Goal: Task Accomplishment & Management: Manage account settings

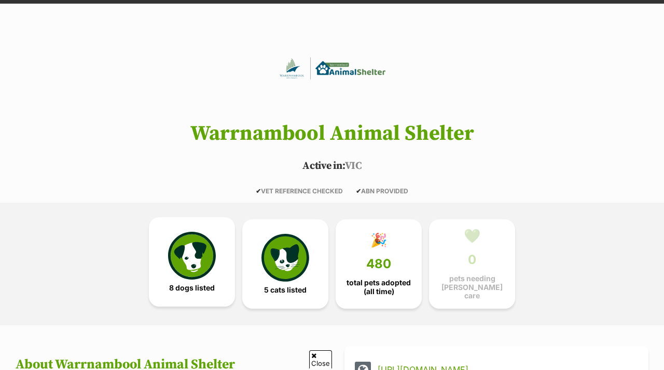
scroll to position [92, 0]
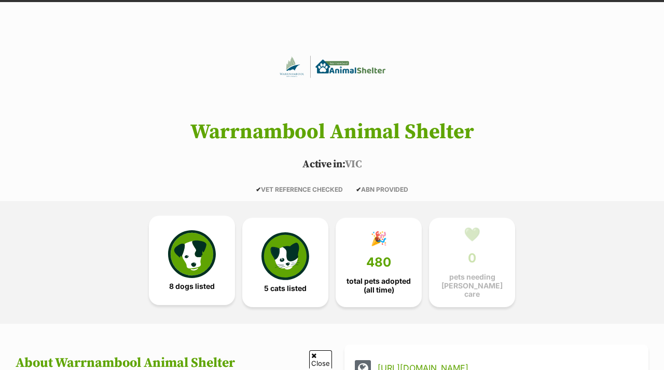
click at [193, 247] on img at bounding box center [192, 254] width 48 height 48
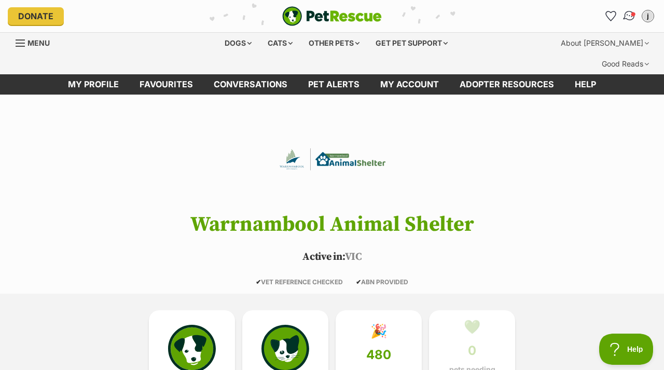
click at [630, 11] on img "Conversations" at bounding box center [630, 15] width 14 height 13
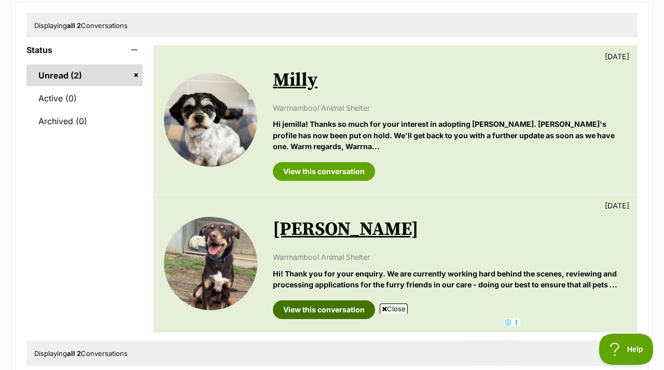
click at [311, 300] on link "View this conversation" at bounding box center [324, 309] width 102 height 19
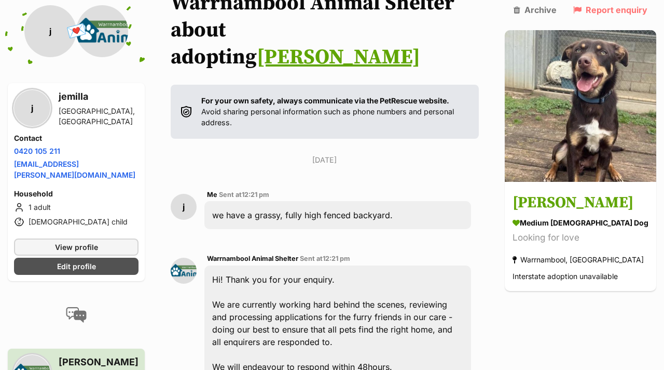
scroll to position [148, 0]
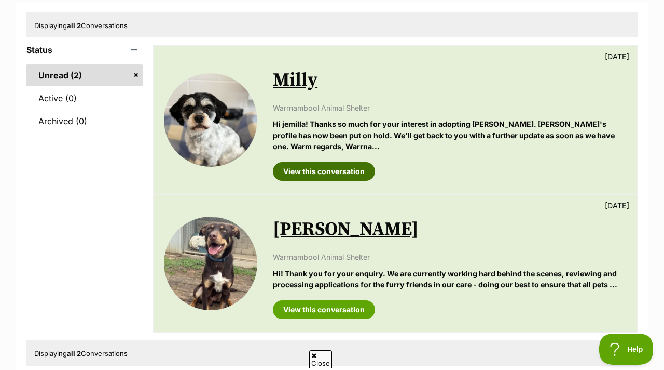
click at [352, 162] on link "View this conversation" at bounding box center [324, 171] width 102 height 19
click at [223, 244] on img at bounding box center [210, 262] width 93 height 93
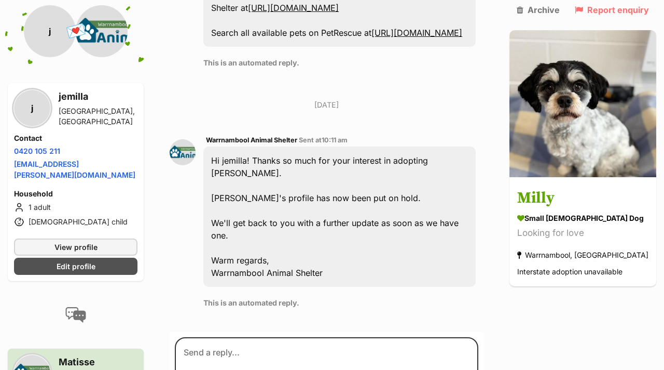
scroll to position [729, 0]
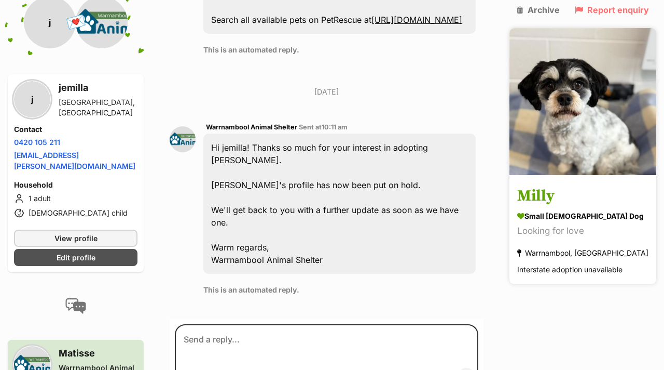
click at [562, 185] on h3 "Milly" at bounding box center [582, 196] width 131 height 23
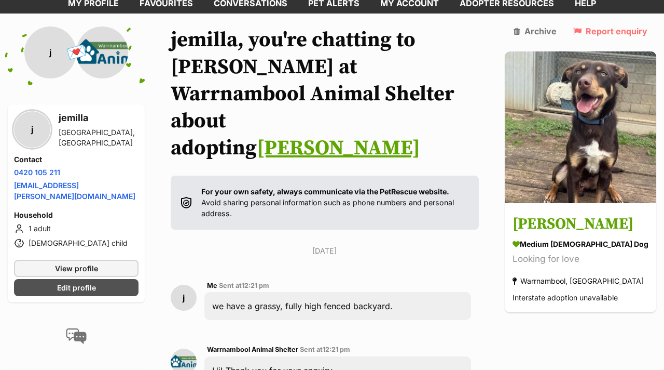
scroll to position [91, 0]
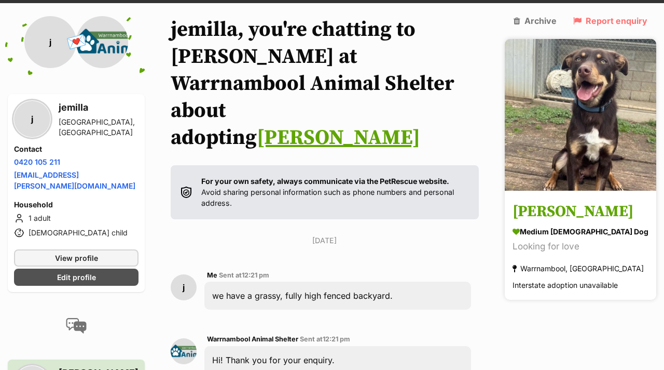
click at [600, 96] on img at bounding box center [581, 115] width 152 height 152
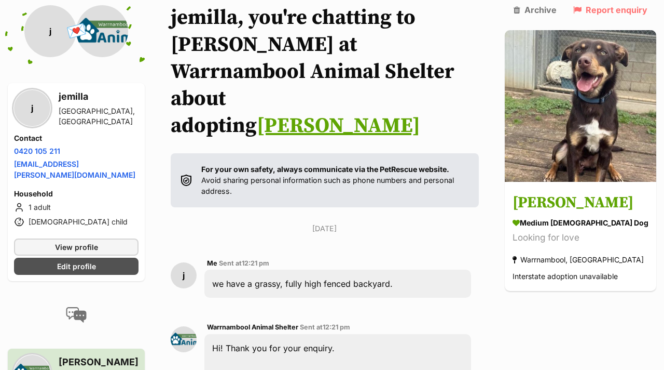
scroll to position [112, 0]
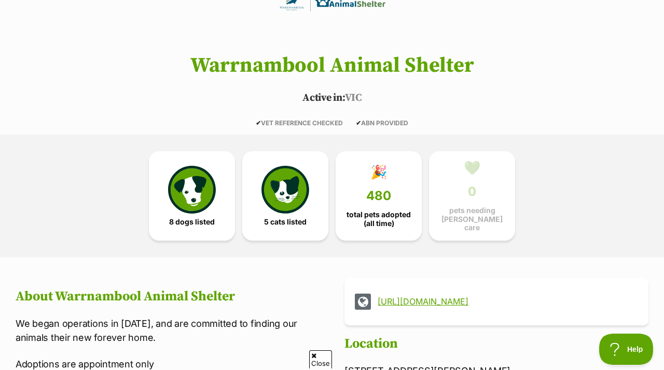
scroll to position [288, 0]
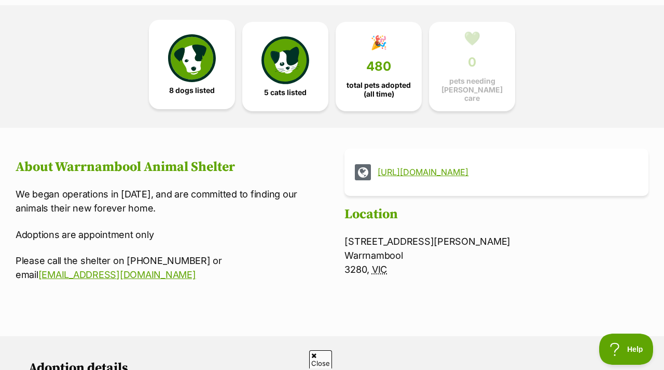
click at [156, 58] on link "8 dogs listed" at bounding box center [192, 64] width 86 height 89
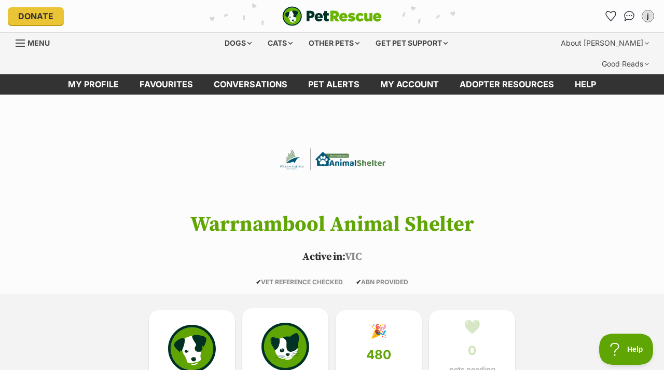
click at [277, 322] on img at bounding box center [286, 346] width 48 height 48
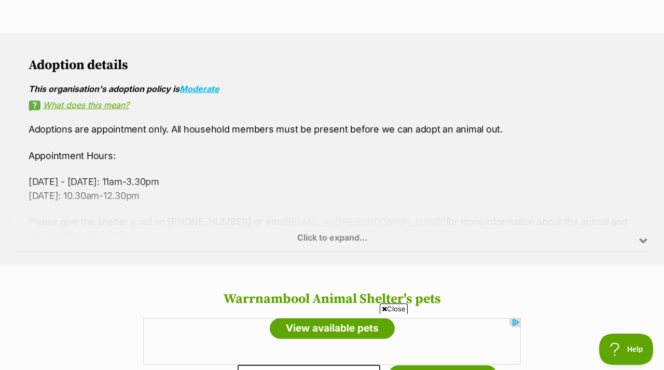
scroll to position [149, 0]
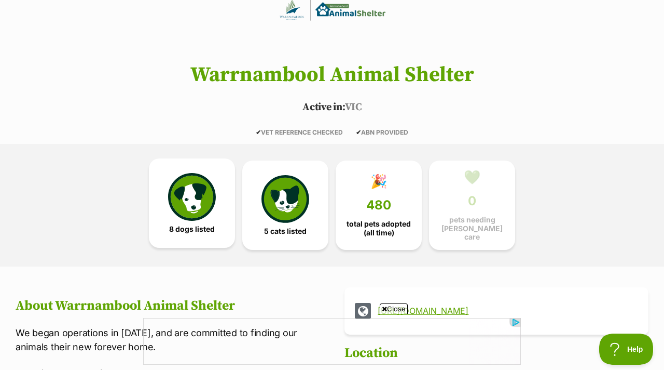
click at [169, 173] on img at bounding box center [192, 197] width 48 height 48
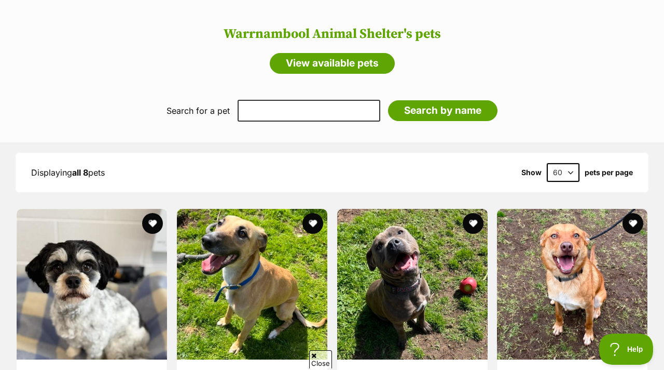
scroll to position [857, 0]
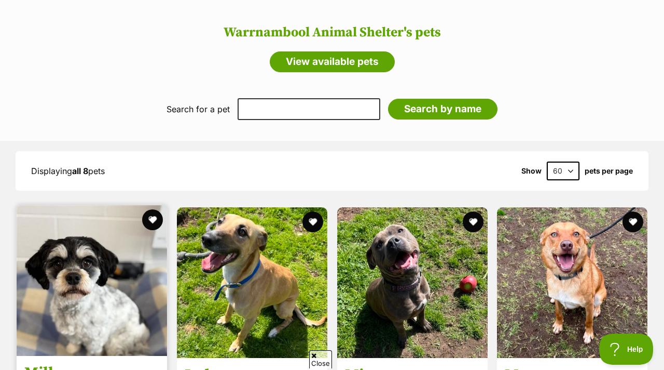
click at [85, 283] on img at bounding box center [92, 280] width 151 height 151
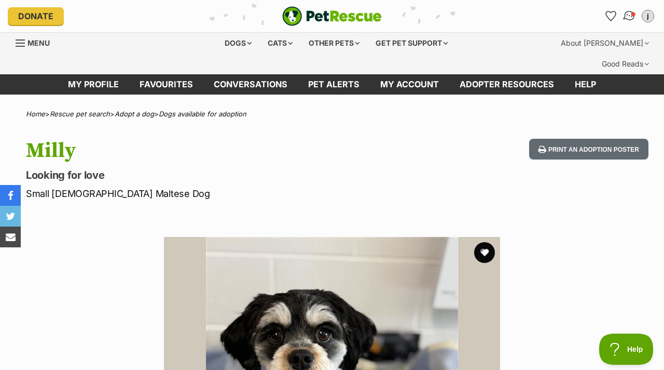
click at [637, 18] on li "Account quick links" at bounding box center [629, 16] width 17 height 17
click at [631, 15] on img "Conversations" at bounding box center [630, 15] width 14 height 13
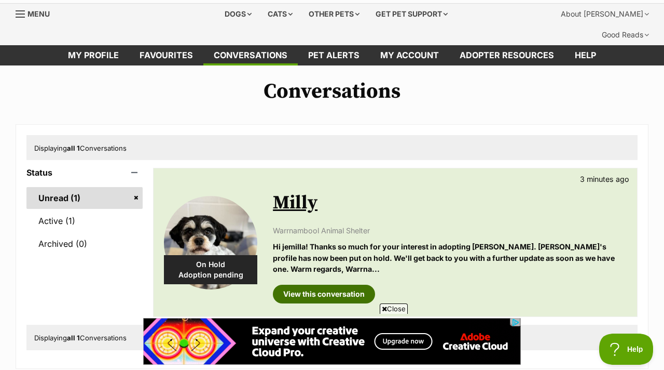
click at [324, 284] on link "View this conversation" at bounding box center [324, 293] width 102 height 19
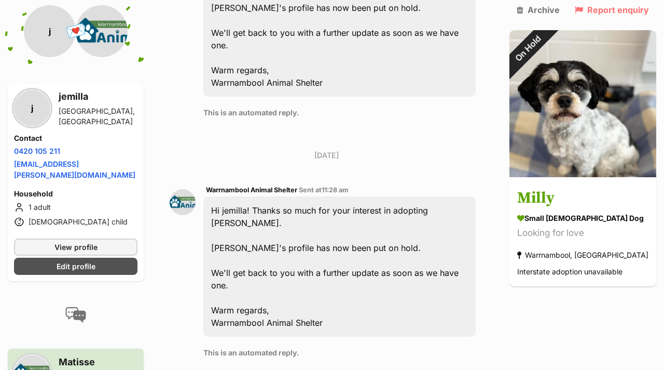
scroll to position [910, 0]
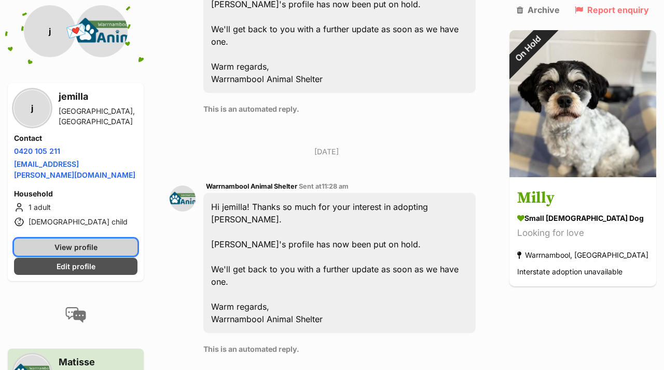
click at [55, 238] on link "View profile" at bounding box center [76, 246] width 124 height 17
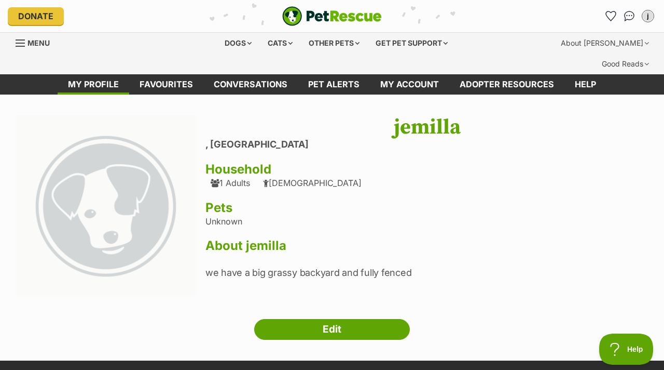
click at [227, 178] on div "1 Adults" at bounding box center [230, 182] width 39 height 9
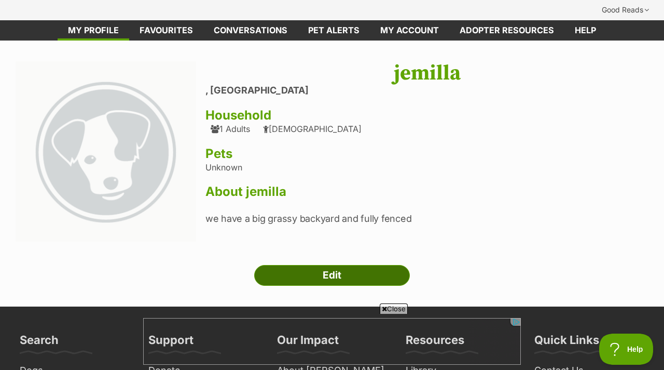
click at [312, 265] on link "Edit" at bounding box center [332, 275] width 156 height 21
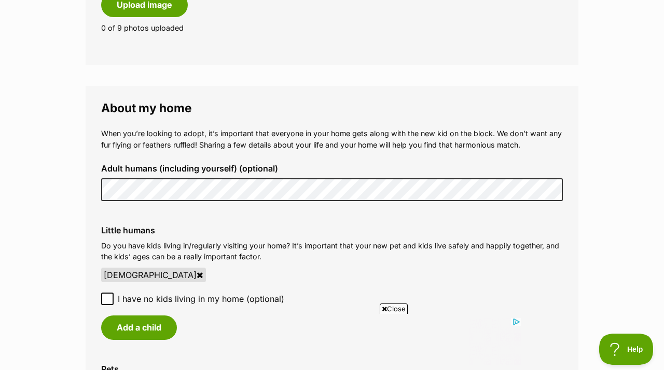
scroll to position [702, 0]
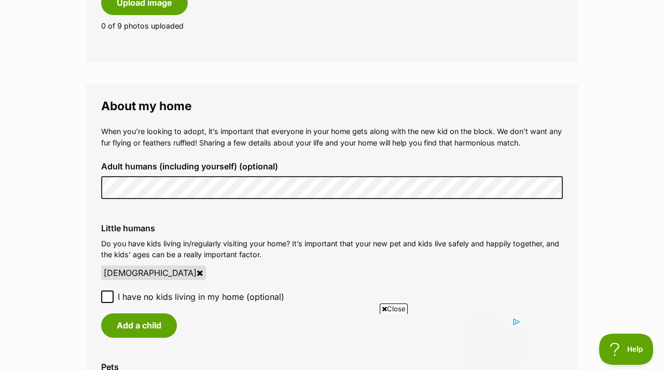
click at [279, 265] on li "[DEMOGRAPHIC_DATA]" at bounding box center [332, 272] width 462 height 15
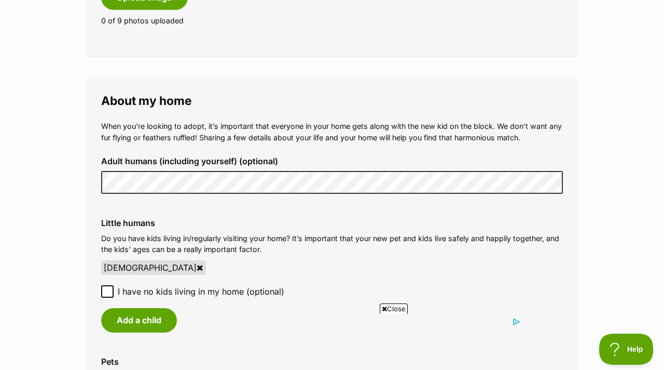
scroll to position [709, 0]
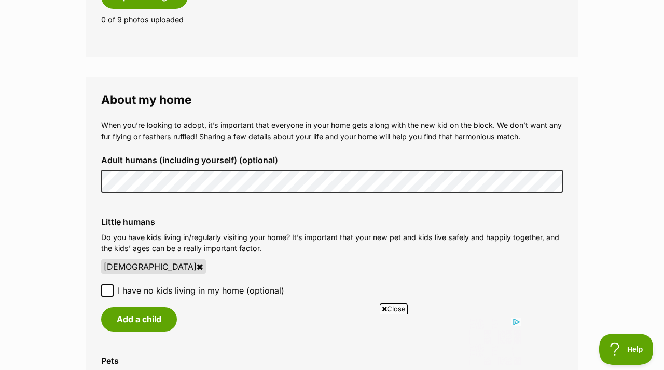
click at [249, 284] on span "I have no kids living in my home (optional)" at bounding box center [201, 290] width 167 height 12
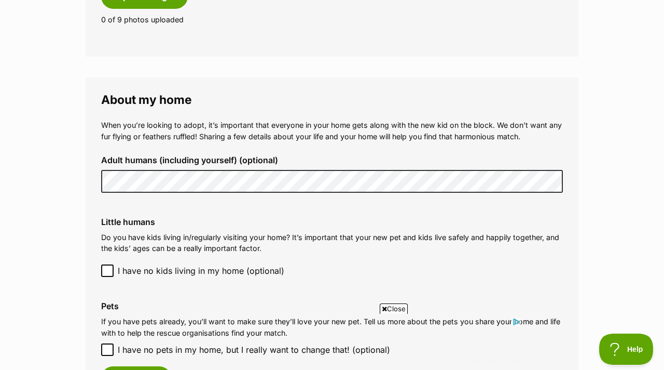
click at [270, 231] on p "Do you have kids living in/regularly visiting your home? It’s important that yo…" at bounding box center [332, 242] width 462 height 22
click at [107, 267] on icon at bounding box center [107, 270] width 7 height 7
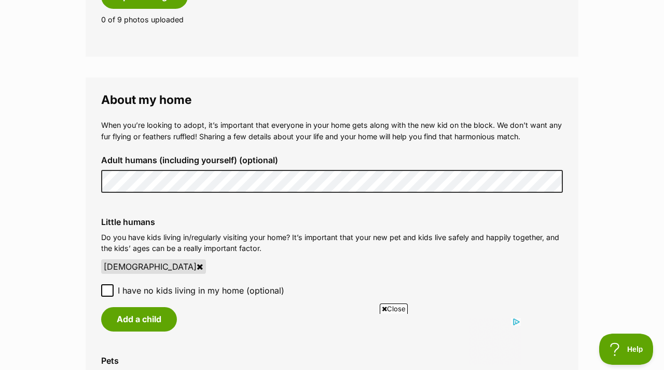
click at [230, 231] on p "Do you have kids living in/regularly visiting your home? It’s important that yo…" at bounding box center [332, 242] width 462 height 22
click at [192, 184] on div "When you’re looking to adopt, it’s important that everyone in your home gets al…" at bounding box center [332, 285] width 462 height 333
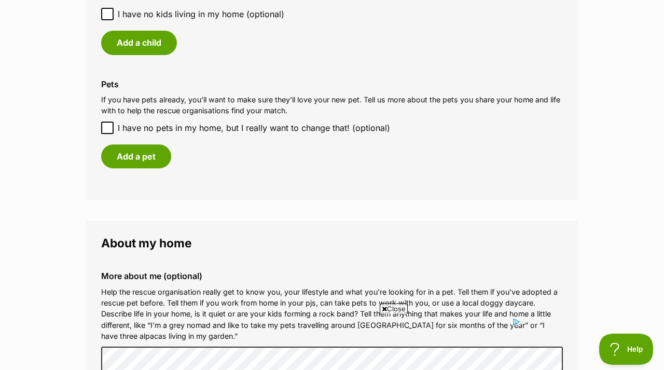
scroll to position [971, 0]
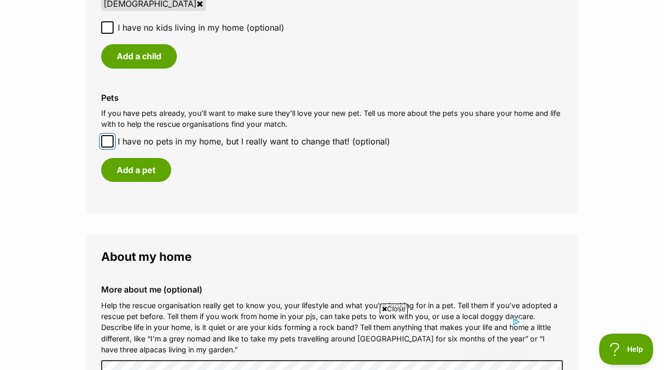
click at [107, 135] on input "I have no pets in my home, but I really want to change that! (optional)" at bounding box center [107, 141] width 12 height 12
checkbox input "true"
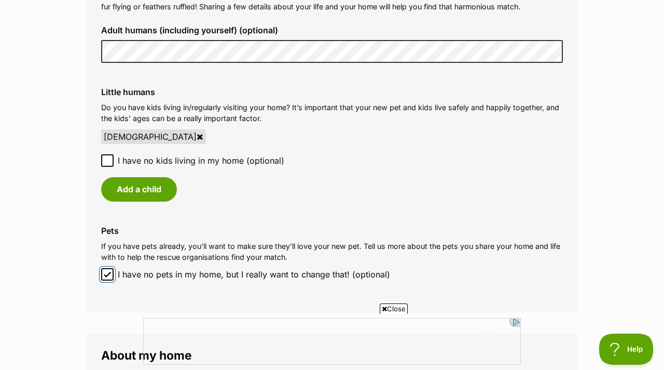
scroll to position [816, 0]
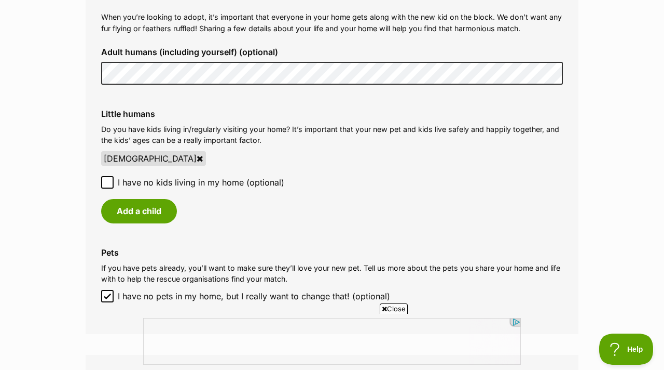
click at [158, 109] on label "Little humans" at bounding box center [332, 113] width 462 height 9
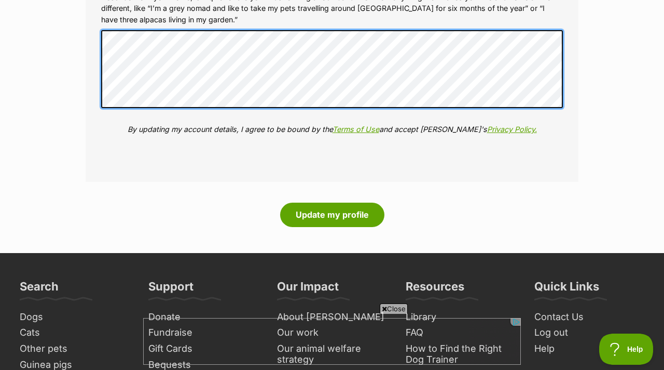
scroll to position [1269, 0]
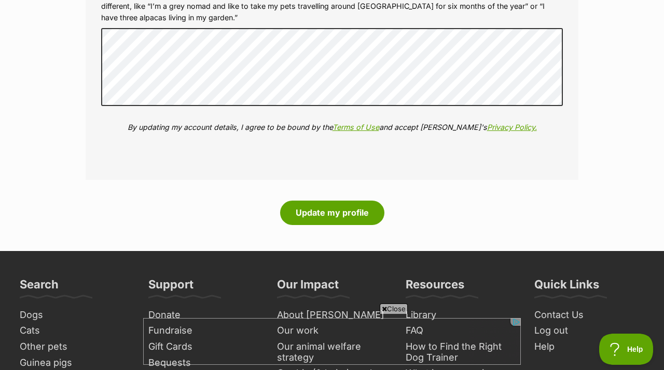
click at [316, 200] on button "Update my profile" at bounding box center [332, 212] width 104 height 24
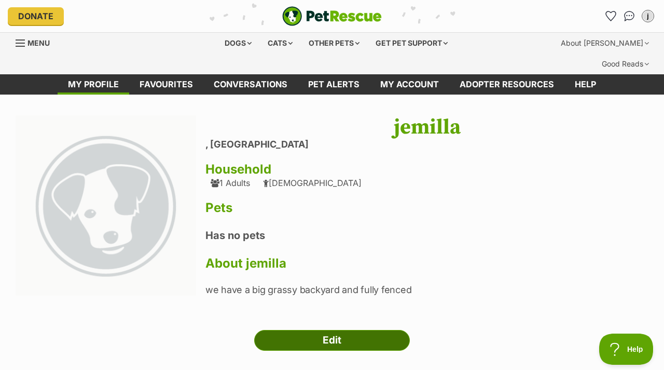
click at [306, 330] on link "Edit" at bounding box center [332, 340] width 156 height 21
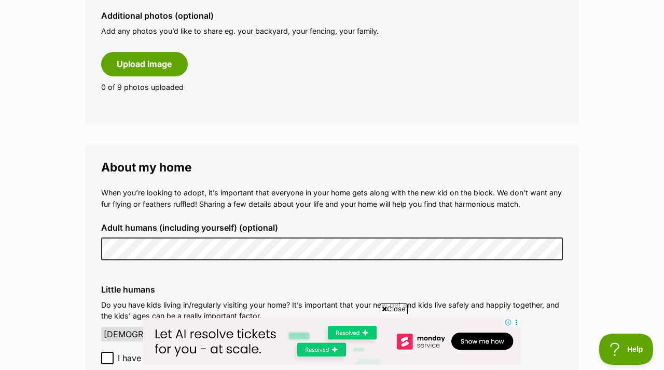
scroll to position [677, 0]
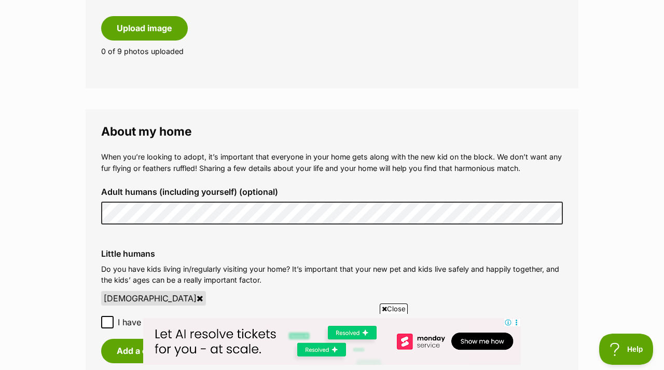
click at [185, 215] on div "When you’re looking to adopt, it’s important that everyone in your home gets al…" at bounding box center [332, 300] width 462 height 298
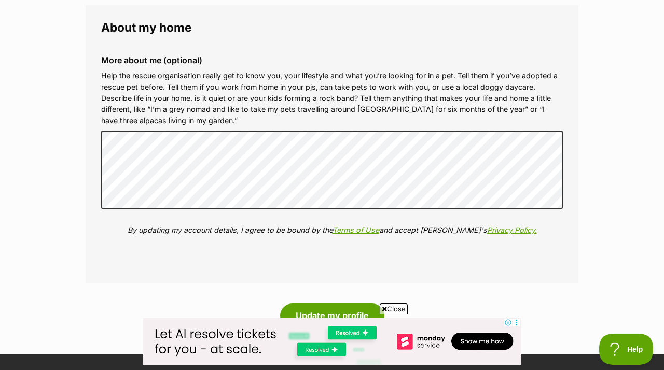
scroll to position [1410, 0]
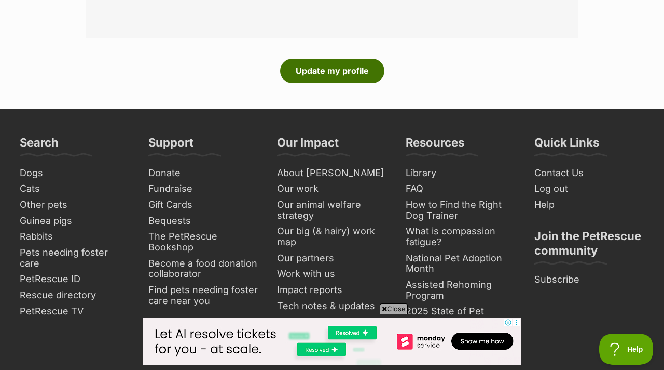
click at [366, 59] on button "Update my profile" at bounding box center [332, 71] width 104 height 24
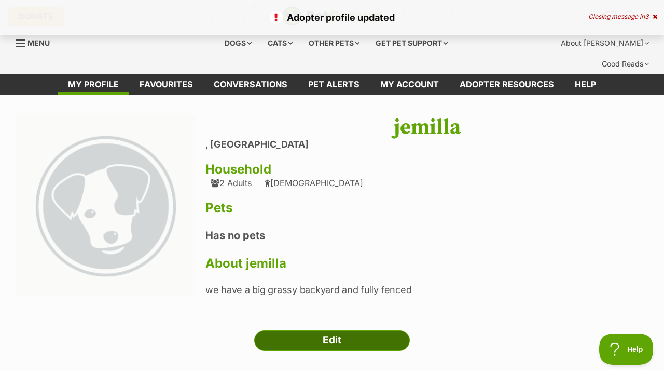
click at [368, 330] on link "Edit" at bounding box center [332, 340] width 156 height 21
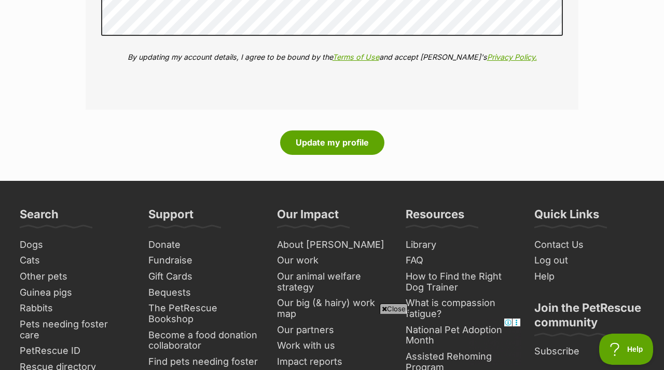
scroll to position [1370, 0]
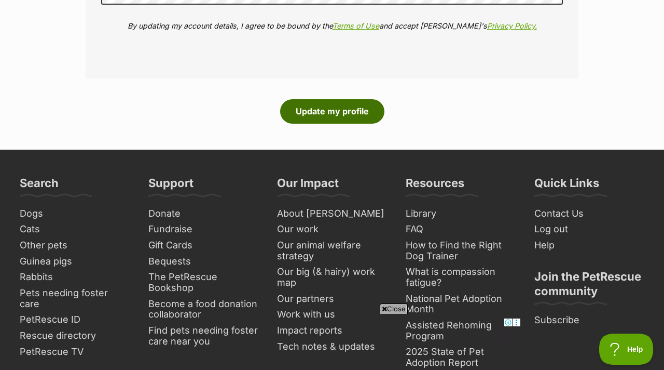
click at [304, 99] on button "Update my profile" at bounding box center [332, 111] width 104 height 24
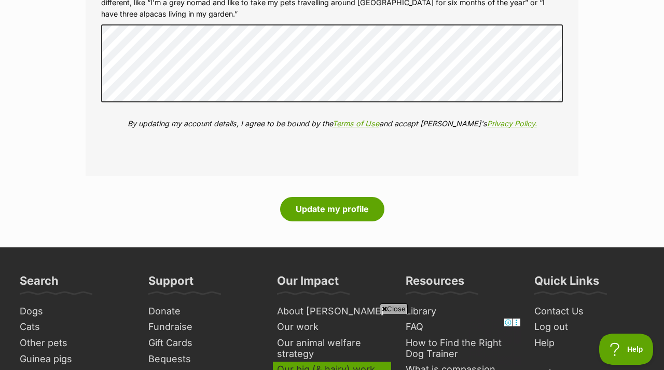
scroll to position [1262, 0]
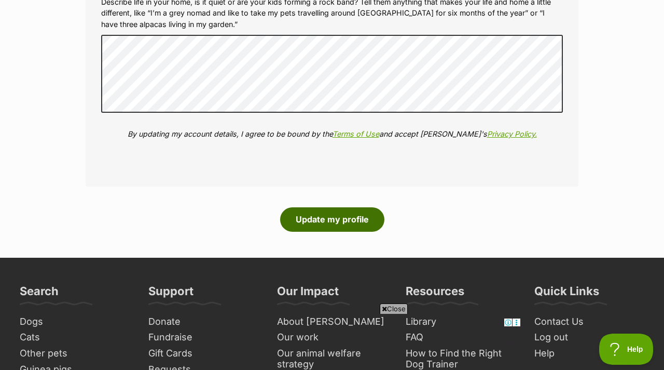
click at [319, 207] on button "Update my profile" at bounding box center [332, 219] width 104 height 24
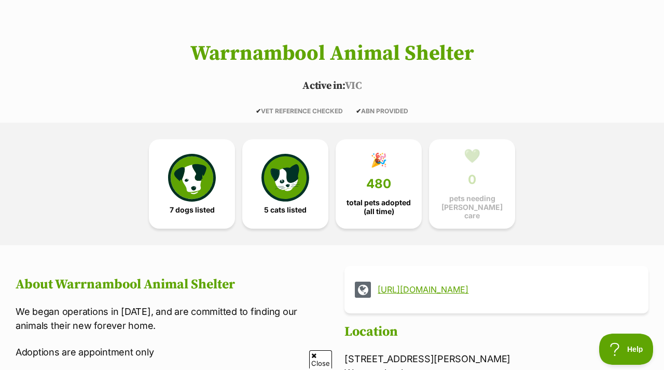
scroll to position [213, 0]
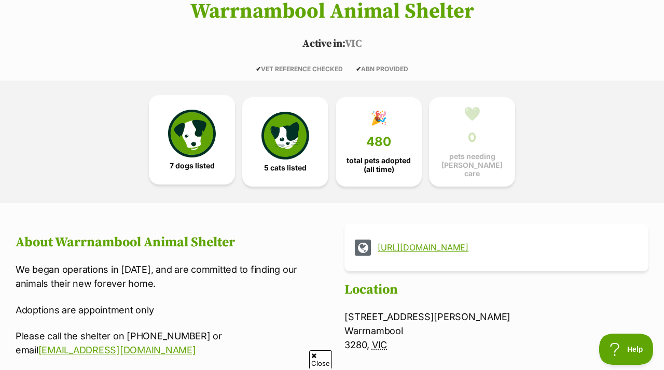
click at [176, 161] on span "7 dogs listed" at bounding box center [192, 165] width 45 height 8
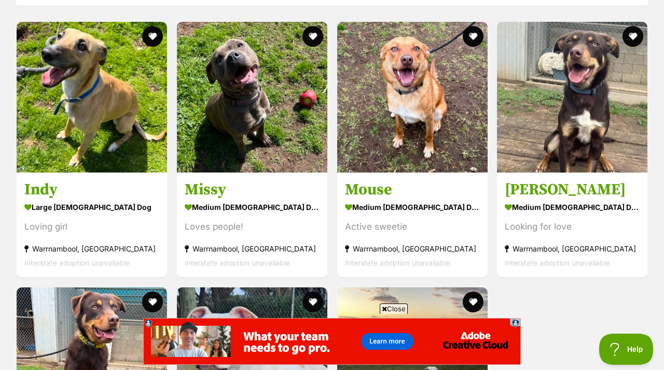
scroll to position [1042, 0]
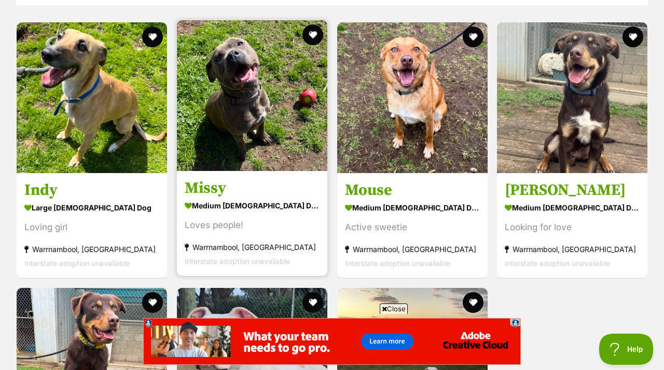
click at [252, 98] on img at bounding box center [252, 95] width 151 height 151
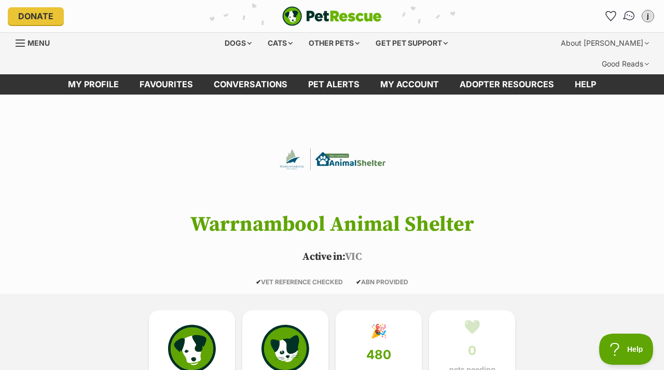
click at [626, 15] on img "Conversations" at bounding box center [630, 15] width 14 height 13
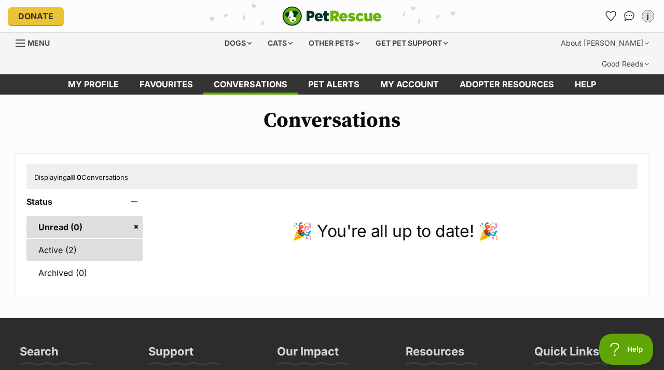
click at [56, 239] on link "Active (2)" at bounding box center [84, 250] width 116 height 22
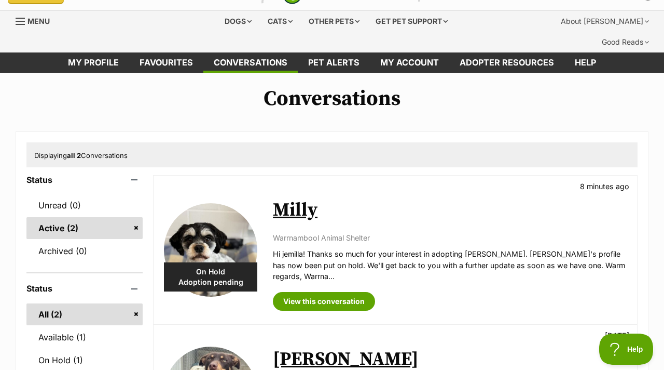
click at [202, 210] on img at bounding box center [210, 249] width 93 height 93
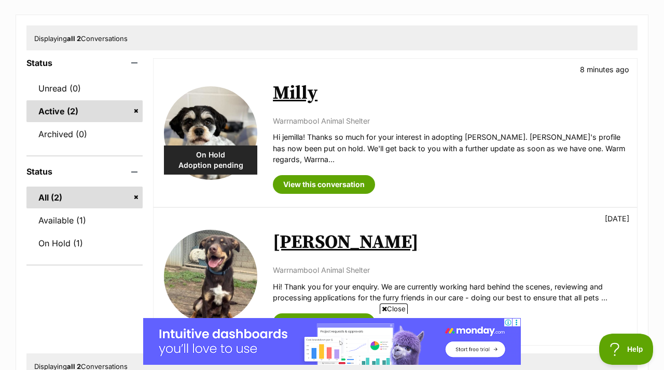
scroll to position [163, 0]
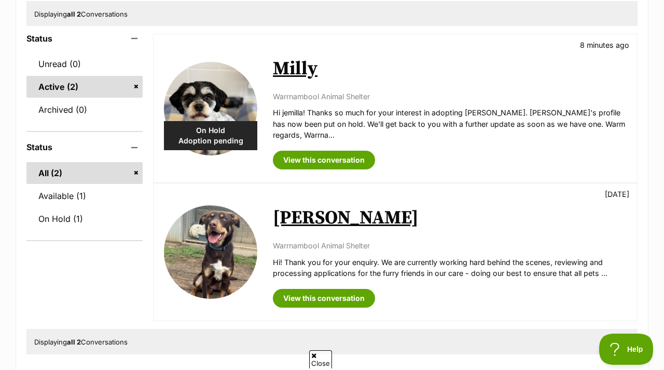
click at [254, 216] on img at bounding box center [210, 251] width 93 height 93
click at [186, 62] on img at bounding box center [210, 108] width 93 height 93
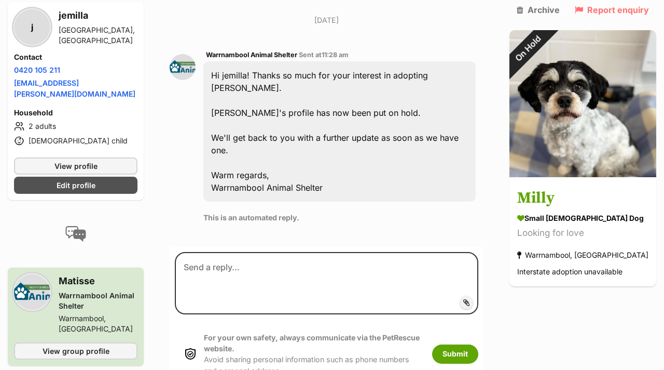
scroll to position [1040, 0]
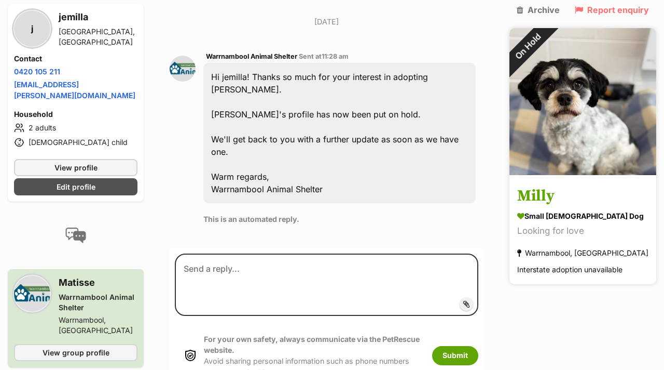
click at [584, 128] on img at bounding box center [583, 101] width 147 height 147
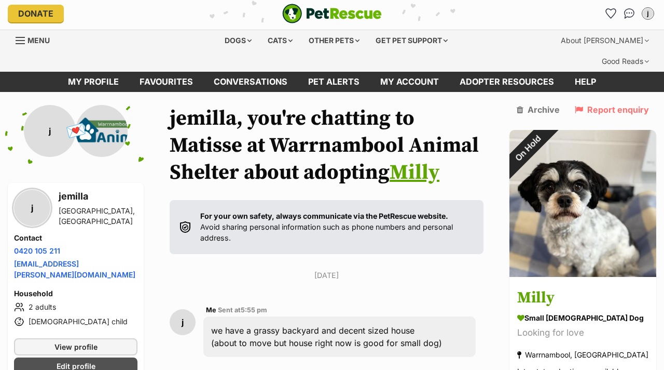
scroll to position [0, 0]
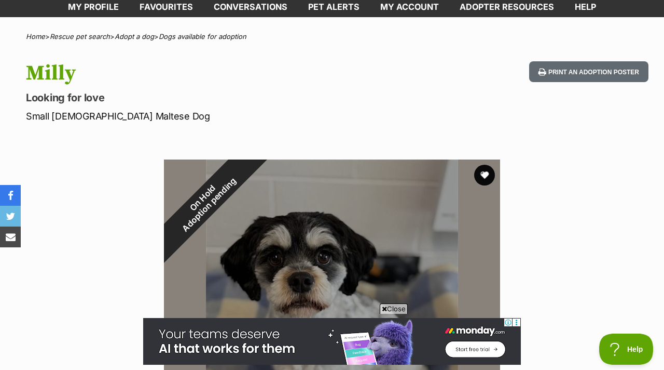
scroll to position [80, 0]
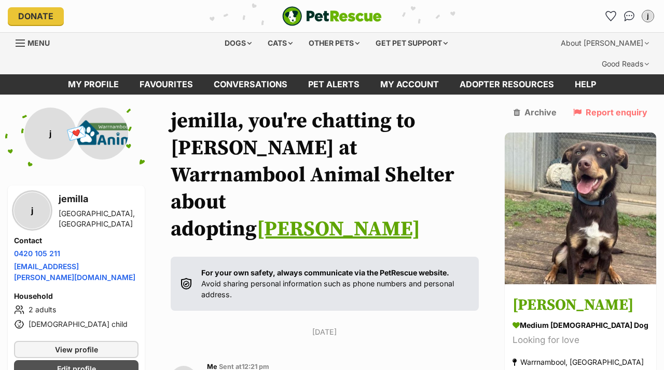
scroll to position [25, 0]
